Goal: Task Accomplishment & Management: Manage account settings

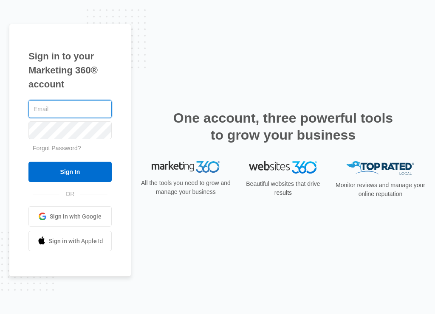
type input "maiajkinley@gmail.com"
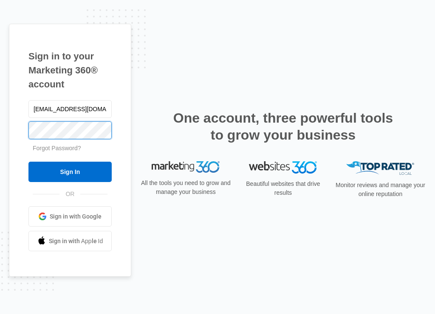
click at [70, 172] on input "Sign In" at bounding box center [69, 172] width 83 height 20
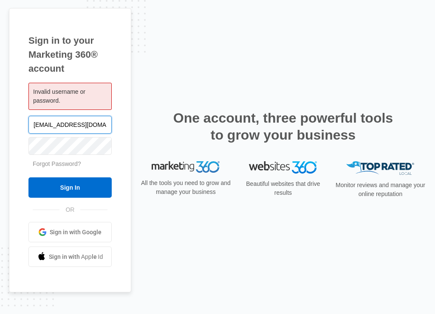
type input "[EMAIL_ADDRESS][DOMAIN_NAME]"
click at [70, 188] on input "Sign In" at bounding box center [69, 188] width 83 height 20
click at [71, 127] on input "[EMAIL_ADDRESS][DOMAIN_NAME]" at bounding box center [69, 125] width 83 height 18
drag, startPoint x: 34, startPoint y: 126, endPoint x: 174, endPoint y: 121, distance: 139.5
click at [174, 121] on div "Sign in to your Marketing 360® account Invalid username or password. maiajkinle…" at bounding box center [217, 157] width 417 height 299
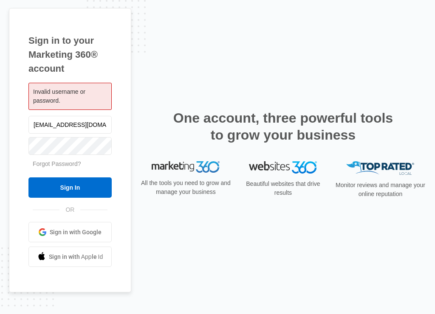
type input "[EMAIL_ADDRESS][DOMAIN_NAME]"
click at [78, 195] on input "Sign In" at bounding box center [69, 188] width 83 height 20
click at [85, 185] on input "Sign In" at bounding box center [69, 188] width 83 height 20
click at [129, 147] on div "Sign in to your Marketing 360® account Invalid username or password. maiajkinle…" at bounding box center [70, 150] width 122 height 285
click at [87, 231] on span "Sign in with Google" at bounding box center [76, 232] width 52 height 9
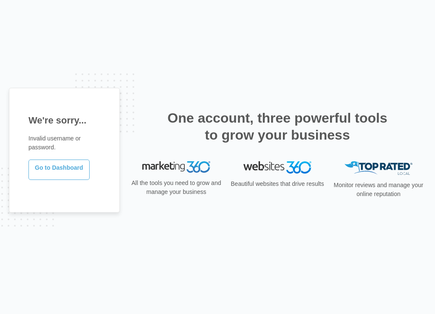
click at [71, 171] on link "Go to Dashboard" at bounding box center [58, 170] width 61 height 20
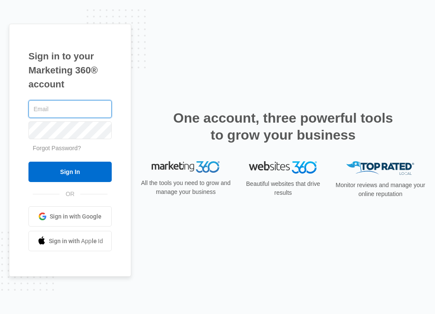
type input "[EMAIL_ADDRESS][DOMAIN_NAME]"
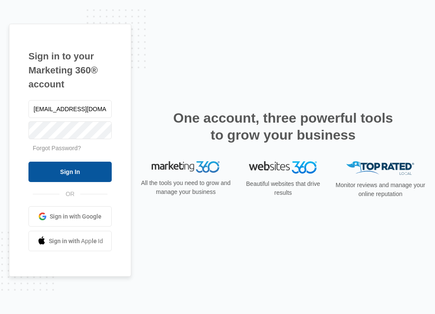
click at [82, 172] on input "Sign In" at bounding box center [69, 172] width 83 height 20
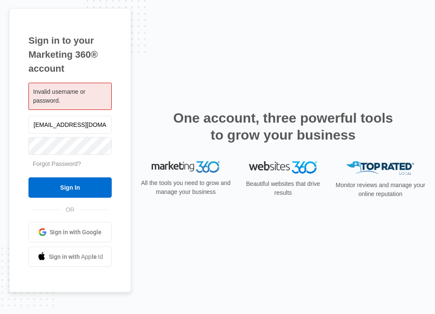
drag, startPoint x: 34, startPoint y: 126, endPoint x: 130, endPoint y: 127, distance: 95.6
click at [130, 127] on div "Sign in to your Marketing 360® account Invalid username or password. [EMAIL_ADD…" at bounding box center [70, 150] width 122 height 285
type input "[PERSON_NAME][EMAIL_ADDRESS][DOMAIN_NAME]"
click at [70, 188] on input "Sign In" at bounding box center [69, 188] width 83 height 20
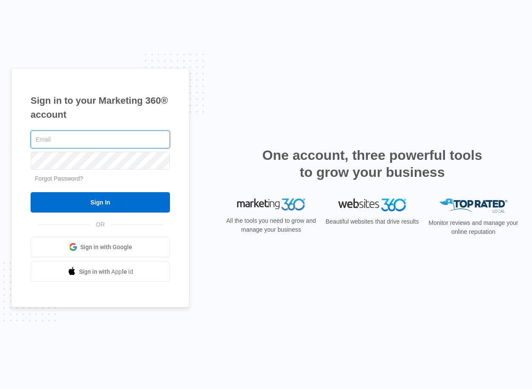
type input "[EMAIL_ADDRESS][DOMAIN_NAME]"
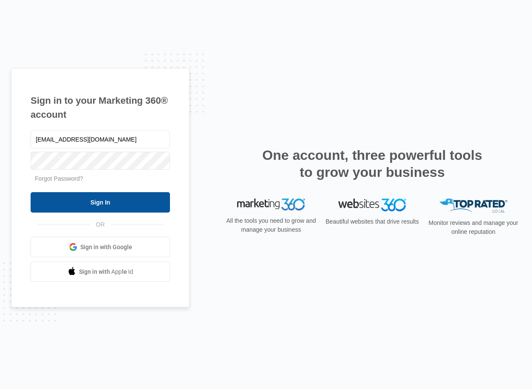
click at [95, 209] on input "Sign In" at bounding box center [100, 202] width 139 height 20
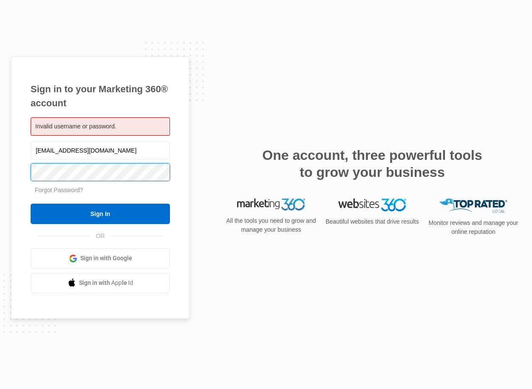
click at [100, 213] on input "Sign In" at bounding box center [100, 214] width 139 height 20
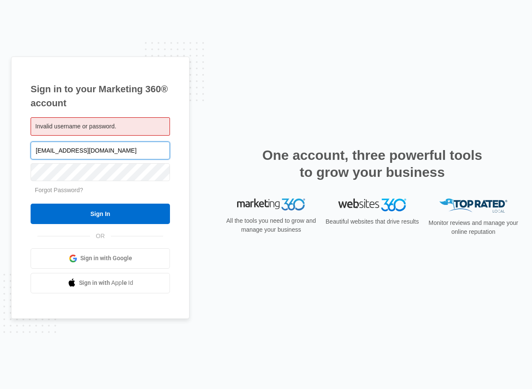
drag, startPoint x: 117, startPoint y: 150, endPoint x: 10, endPoint y: 152, distance: 107.1
click at [9, 153] on div "Sign in to your Marketing 360® account Invalid username or password. [EMAIL_ADD…" at bounding box center [266, 194] width 532 height 389
type input "[PERSON_NAME][EMAIL_ADDRESS][DOMAIN_NAME]"
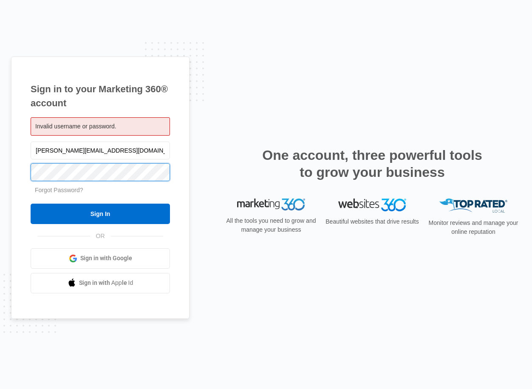
click at [26, 173] on div "Sign in to your Marketing 360® account Invalid username or password. [PERSON_NA…" at bounding box center [100, 188] width 178 height 262
click at [100, 213] on input "Sign In" at bounding box center [100, 214] width 139 height 20
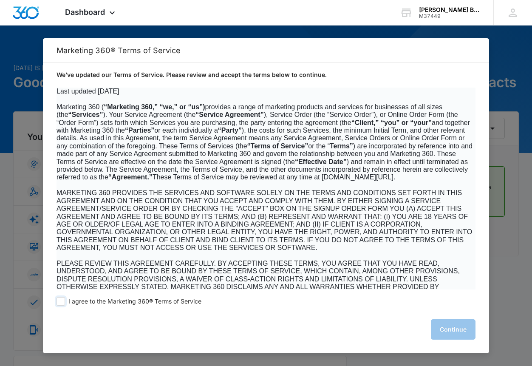
click at [60, 302] on span at bounding box center [61, 301] width 8 height 8
click at [60, 302] on input "I agree to the Marketing 360® Terms of Service" at bounding box center [61, 301] width 8 height 8
checkbox input "true"
click at [455, 334] on button "Continue" at bounding box center [453, 329] width 45 height 20
